Goal: Information Seeking & Learning: Learn about a topic

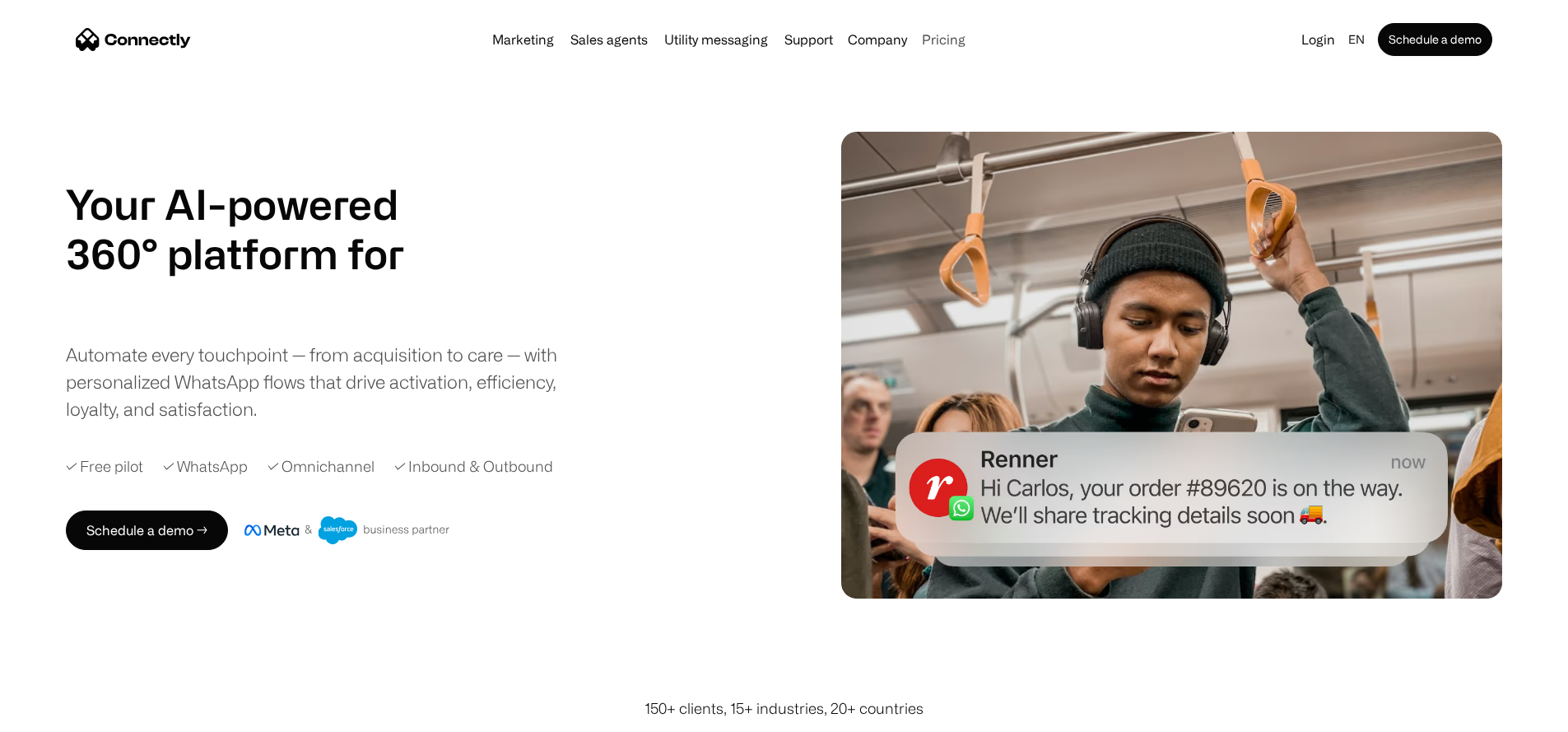
click at [966, 46] on link "Pricing" at bounding box center [944, 39] width 57 height 13
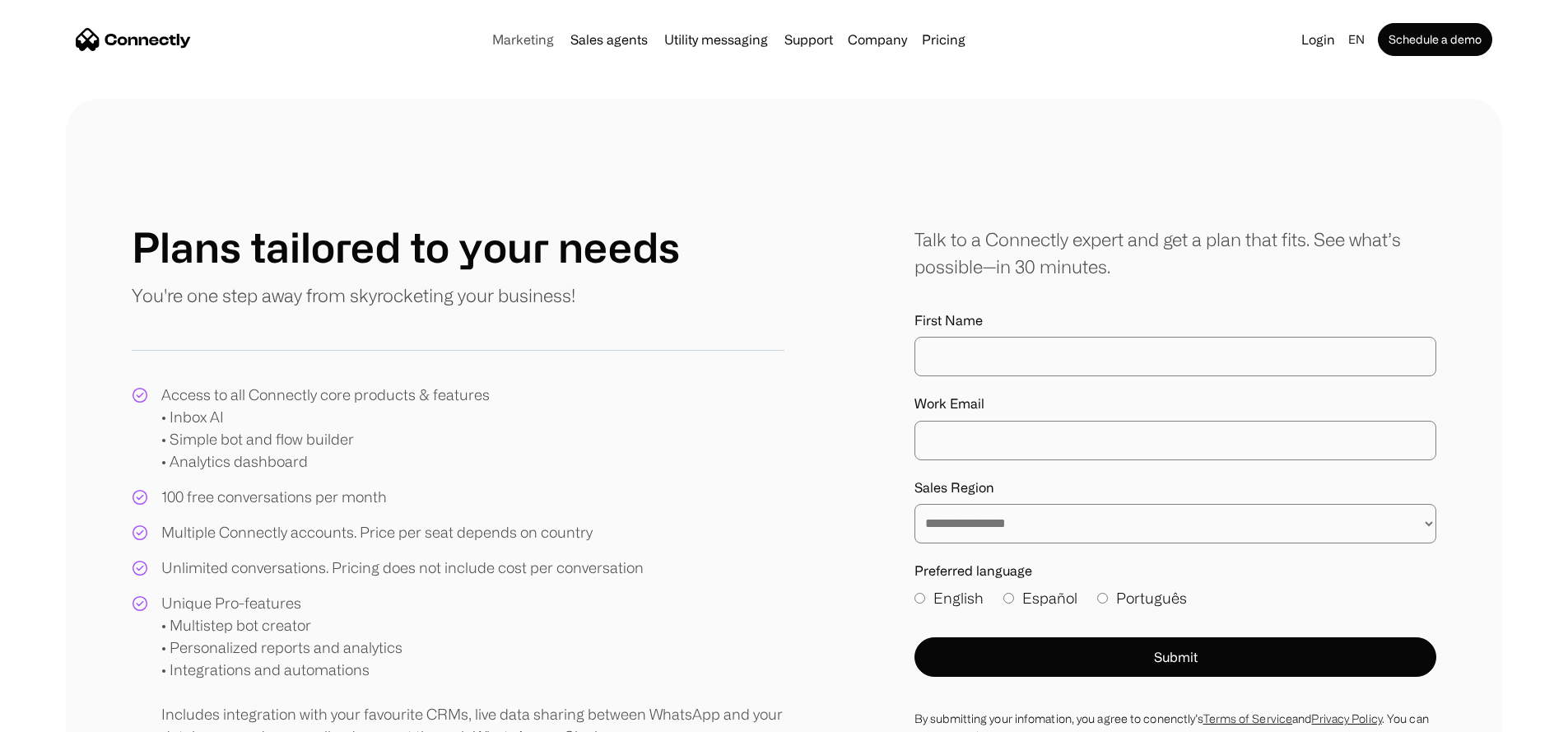
click at [492, 43] on link "Marketing" at bounding box center [524, 39] width 75 height 13
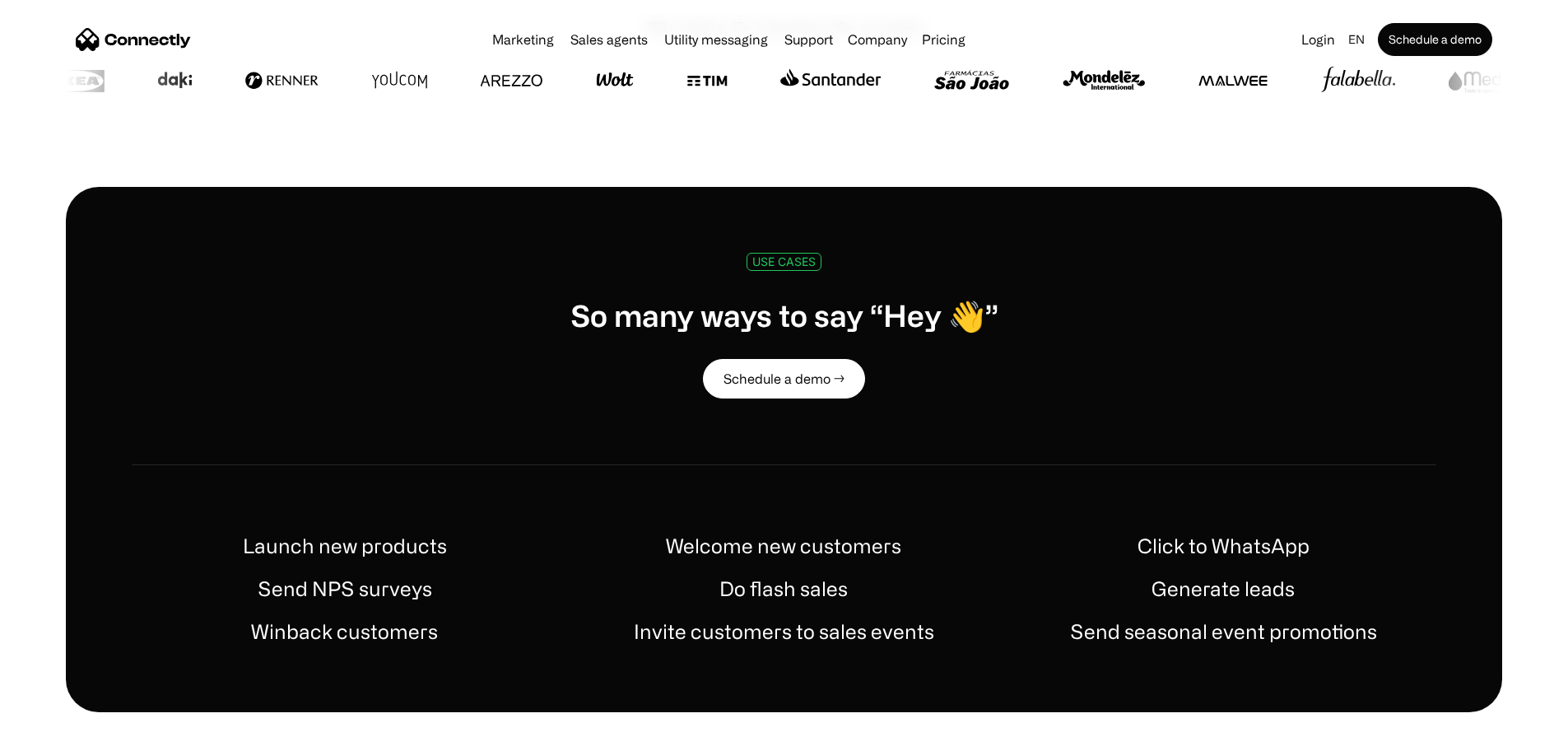
scroll to position [360, 0]
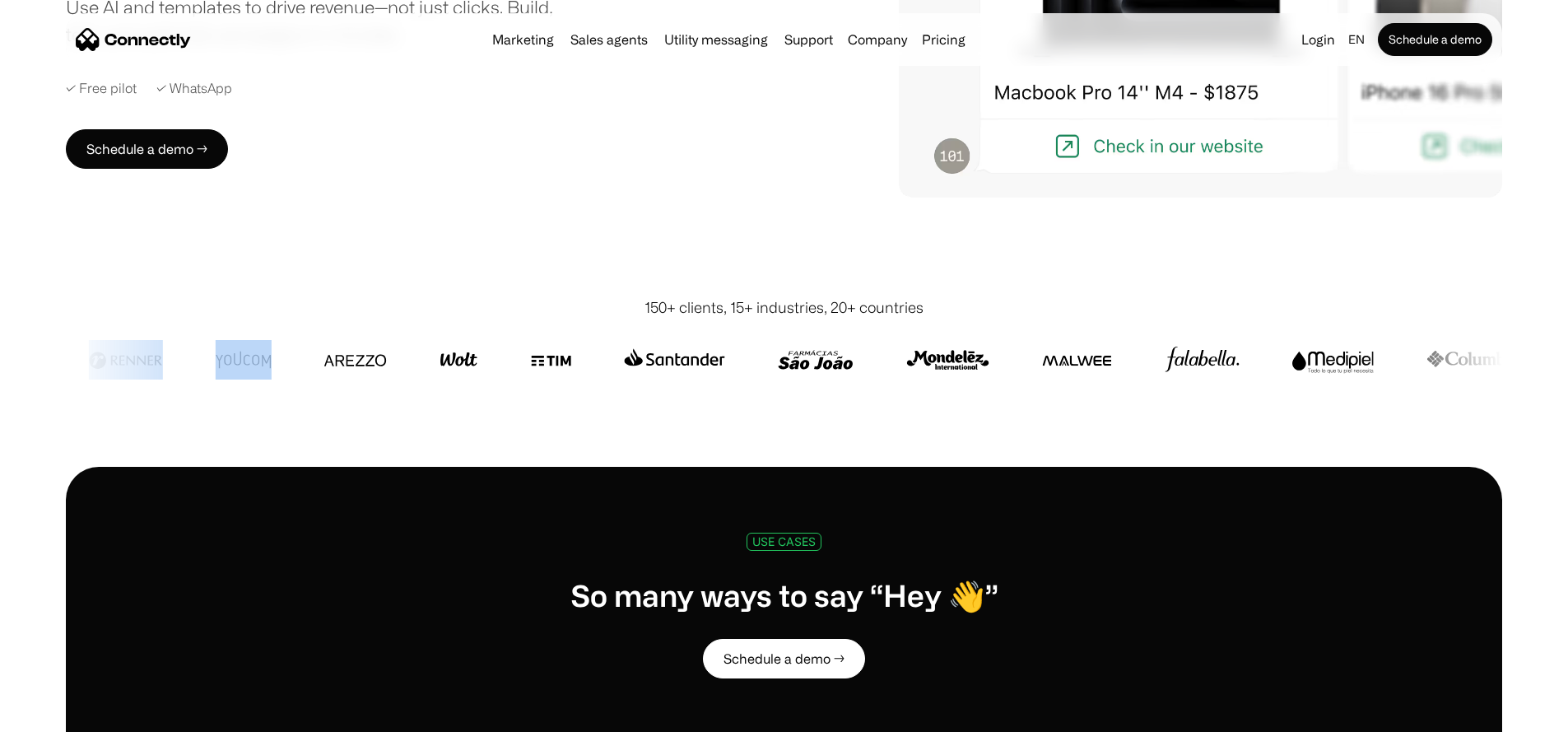
drag, startPoint x: 231, startPoint y: 365, endPoint x: 512, endPoint y: 365, distance: 281.0
click at [415, 366] on div at bounding box center [1399, 360] width 3067 height 39
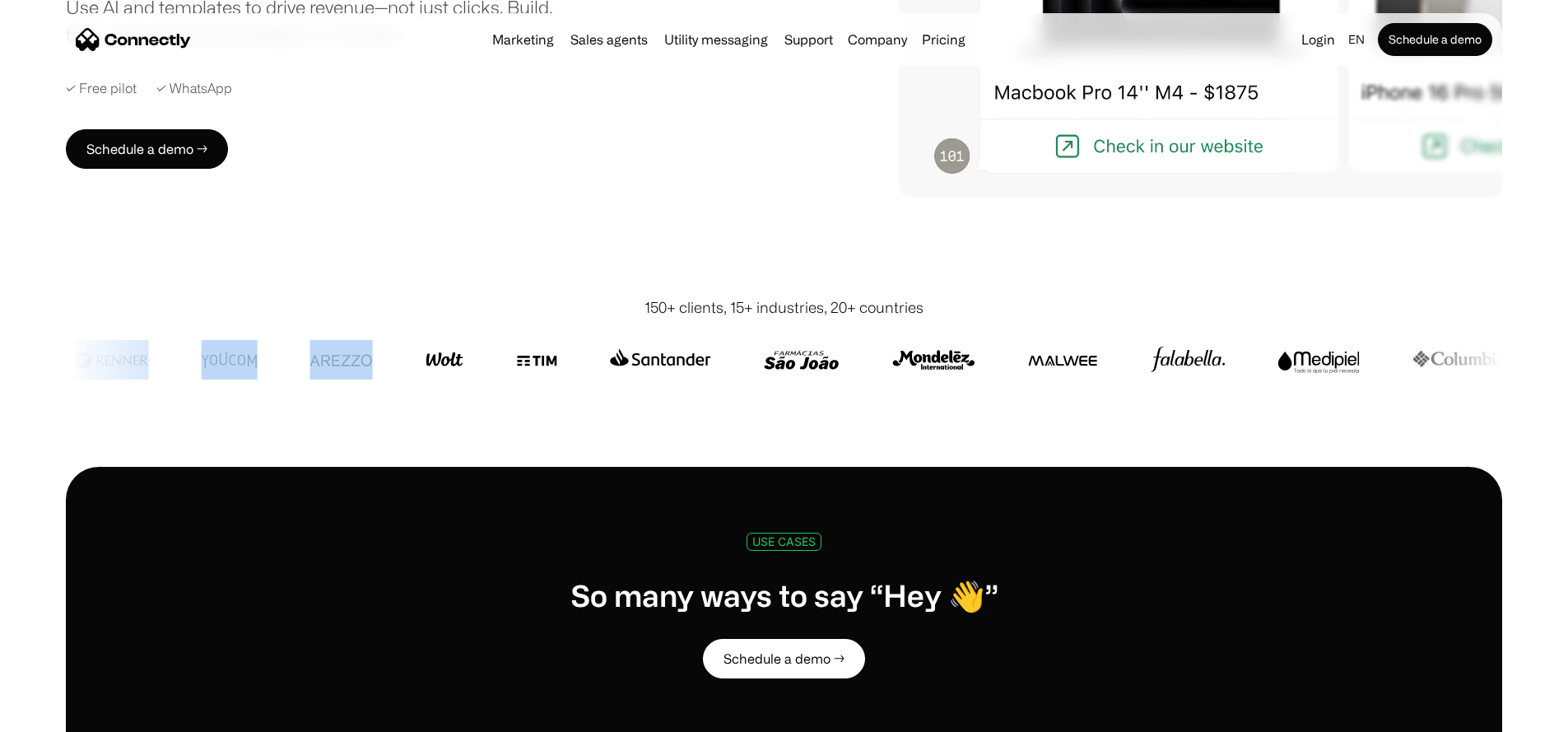
click at [1226, 356] on img at bounding box center [1189, 360] width 75 height 39
click at [1353, 365] on img at bounding box center [1312, 360] width 82 height 39
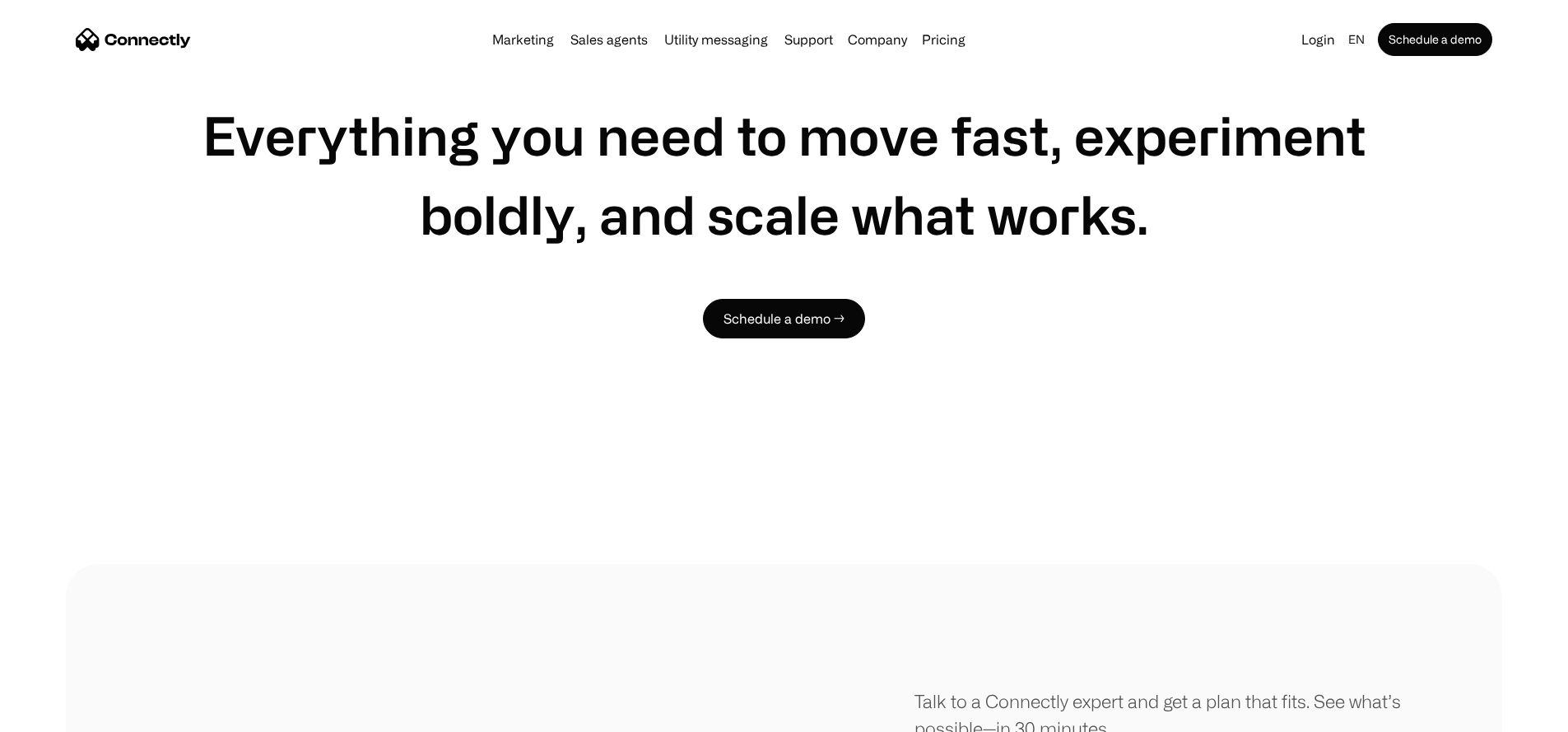
scroll to position [4920, 0]
